Goal: Check status: Check status

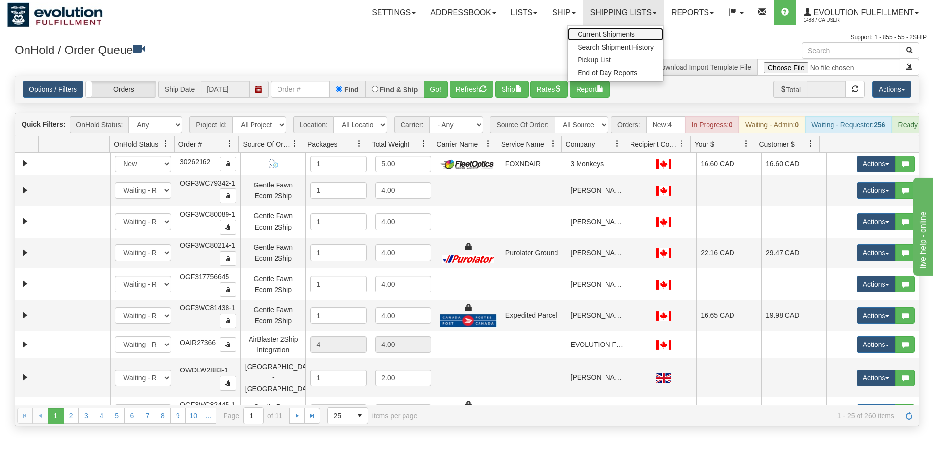
click at [614, 32] on span "Current Shipments" at bounding box center [606, 34] width 57 height 8
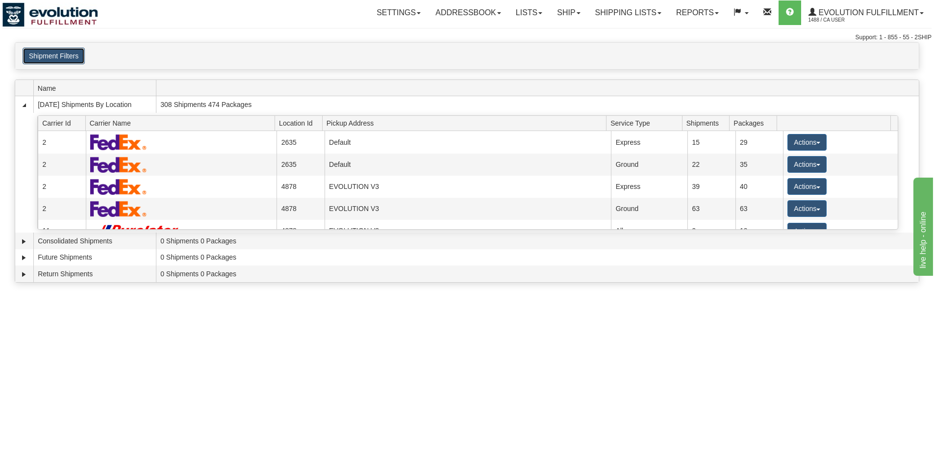
click at [72, 59] on button "Shipment Filters" at bounding box center [54, 56] width 62 height 17
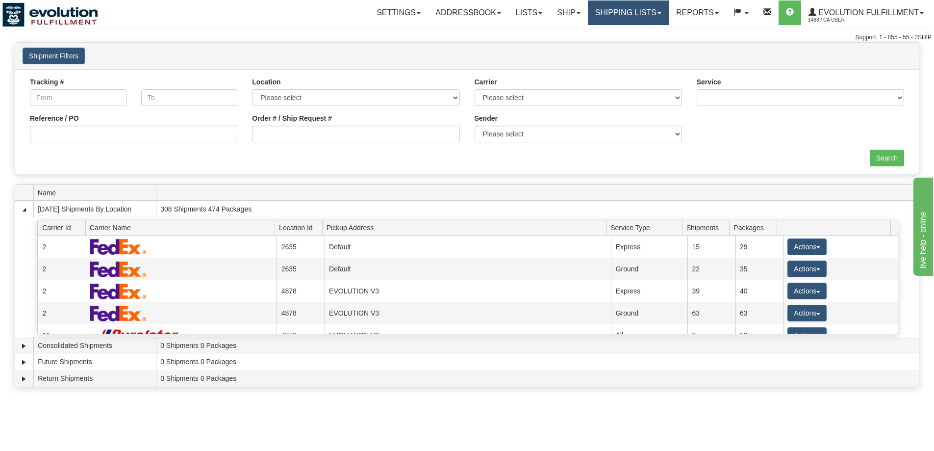
click at [659, 23] on link "Shipping lists" at bounding box center [628, 12] width 81 height 25
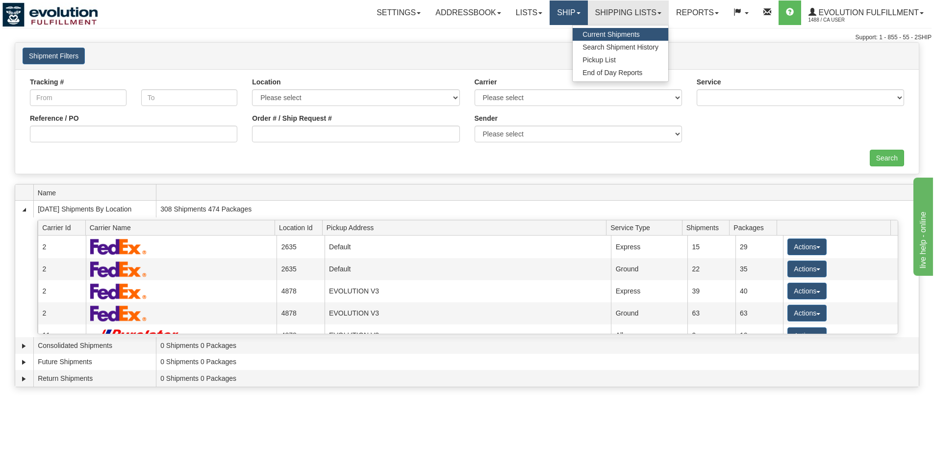
click at [569, 12] on link "Ship" at bounding box center [569, 12] width 38 height 25
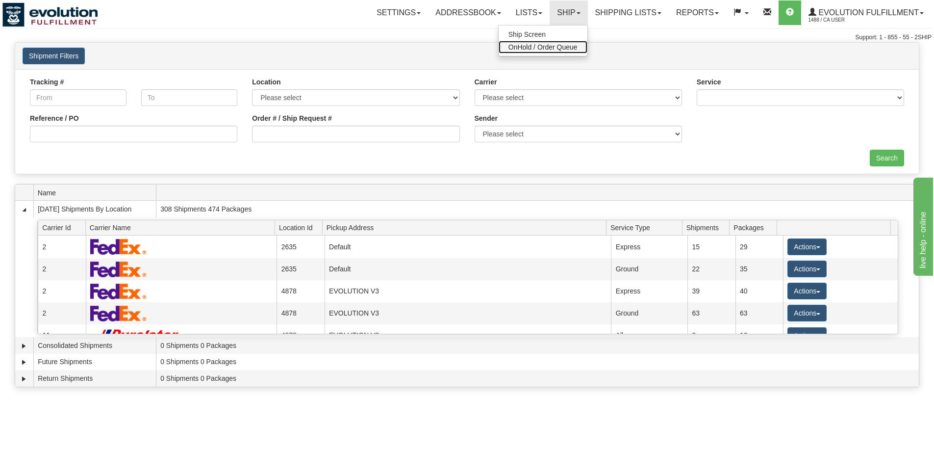
click at [533, 50] on span "OnHold / Order Queue" at bounding box center [543, 47] width 69 height 8
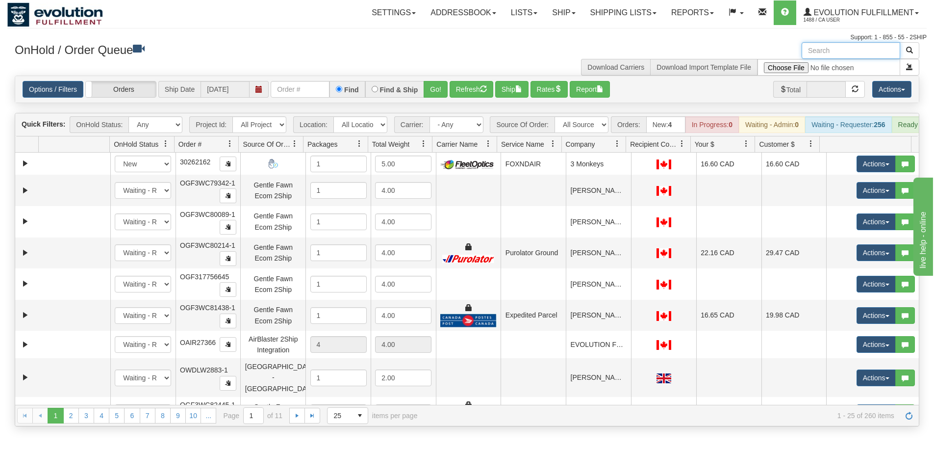
click at [850, 54] on input "text" at bounding box center [851, 50] width 99 height 17
paste input "SOCA25747-1"
type input "SOCA25747-1"
click at [904, 47] on button "button" at bounding box center [910, 50] width 20 height 17
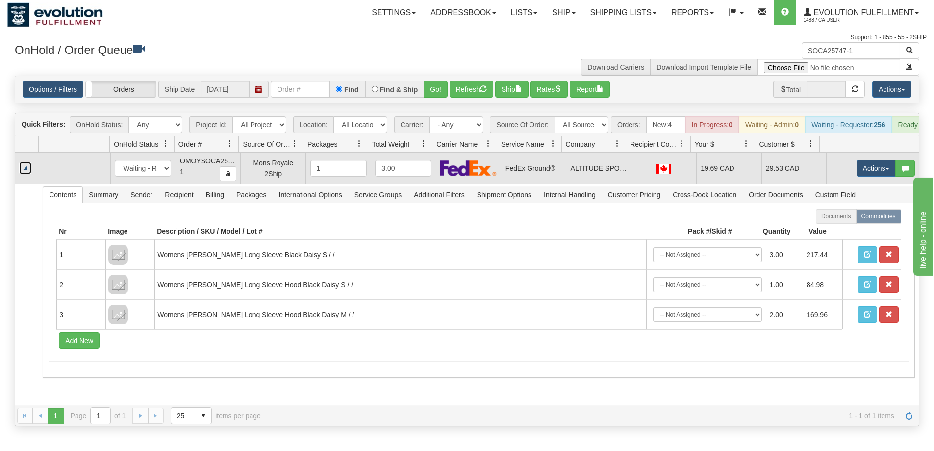
click at [23, 174] on link "Collapse" at bounding box center [25, 168] width 12 height 12
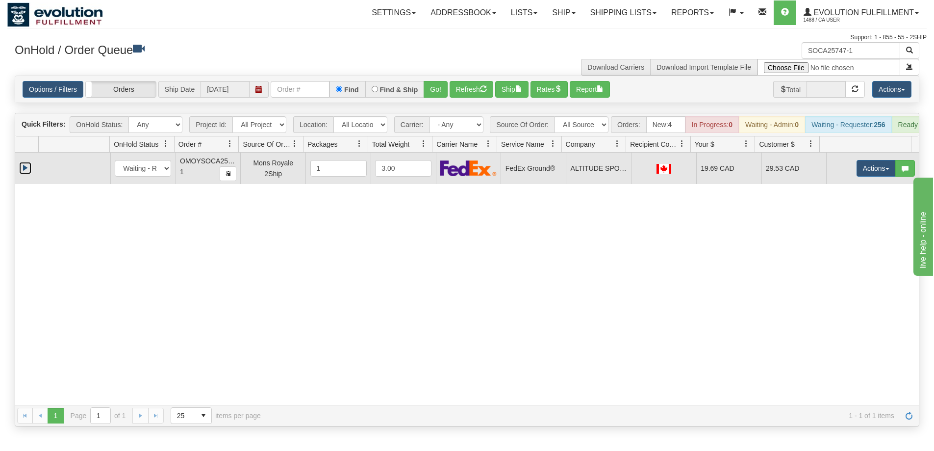
click at [23, 174] on link "Expand" at bounding box center [25, 168] width 12 height 12
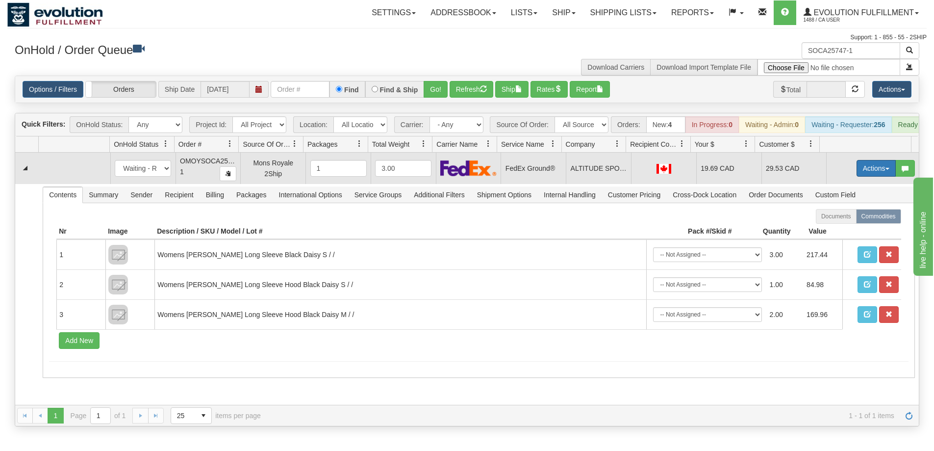
click at [869, 177] on button "Actions" at bounding box center [876, 168] width 39 height 17
click at [840, 191] on span "Open" at bounding box center [839, 187] width 24 height 8
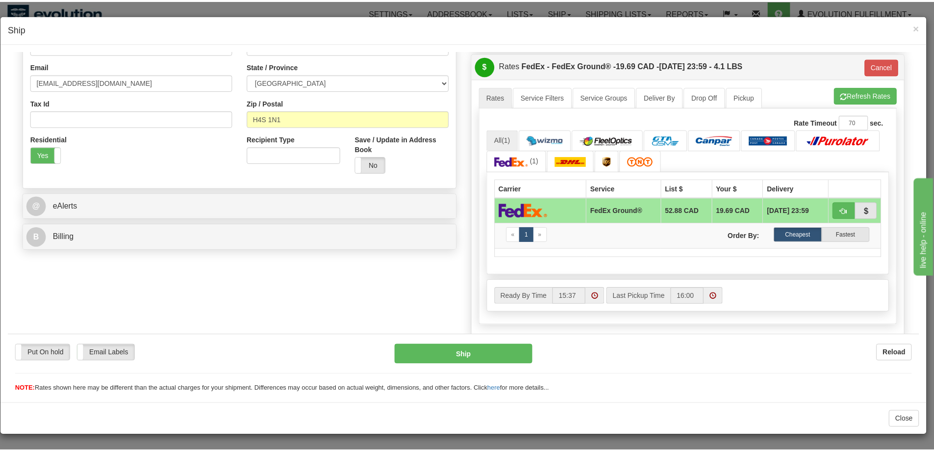
scroll to position [294, 0]
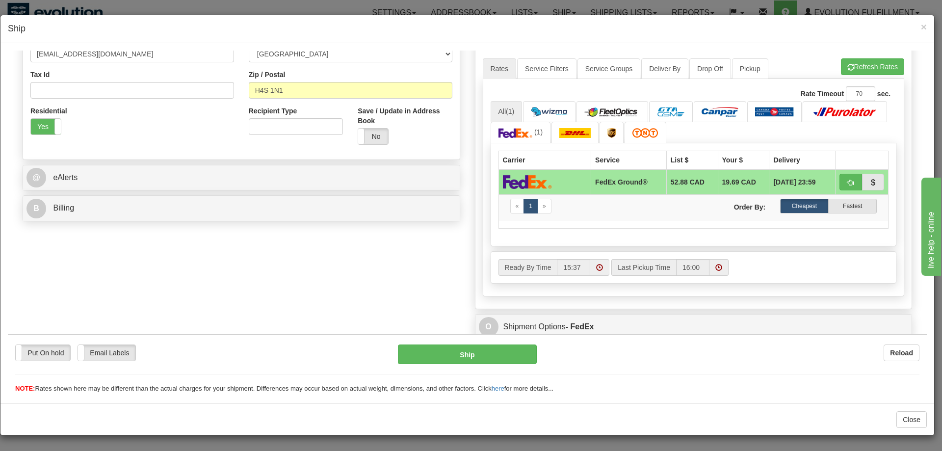
click at [688, 391] on div "NOTE: Rates shown here may be different than the actual charges for your shipme…" at bounding box center [467, 388] width 919 height 9
click at [922, 27] on span "×" at bounding box center [924, 26] width 6 height 11
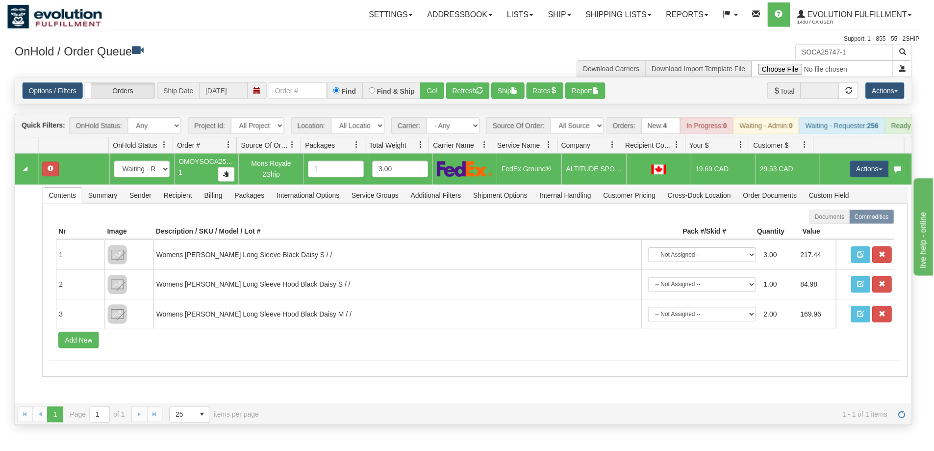
scroll to position [0, 0]
